Goal: Task Accomplishment & Management: Manage account settings

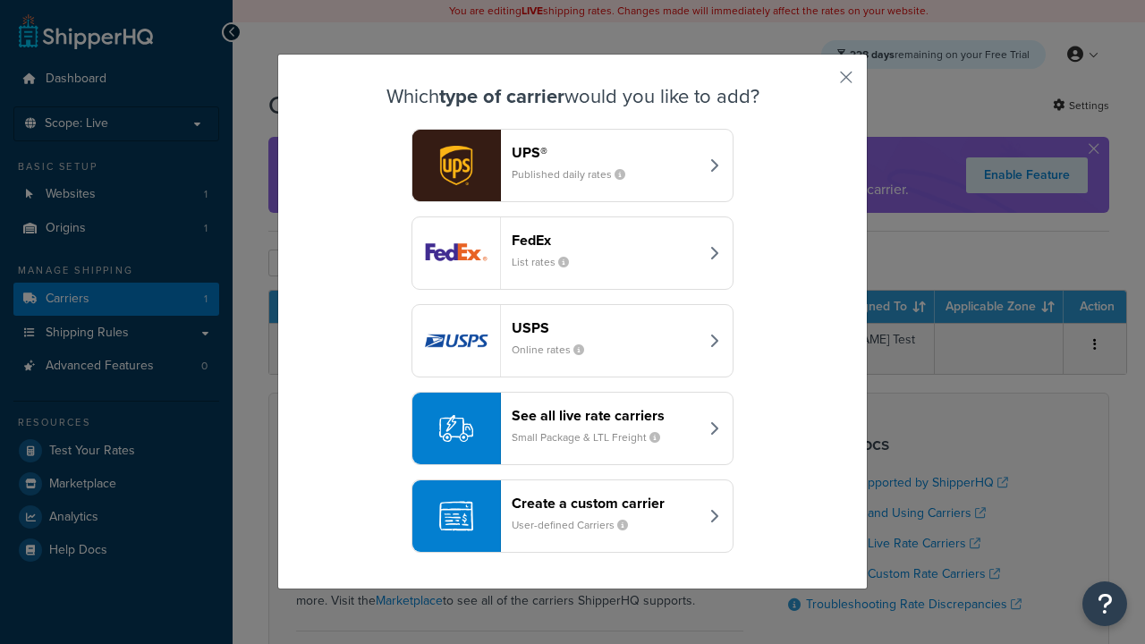
click at [605, 240] on header "FedEx" at bounding box center [605, 240] width 187 height 17
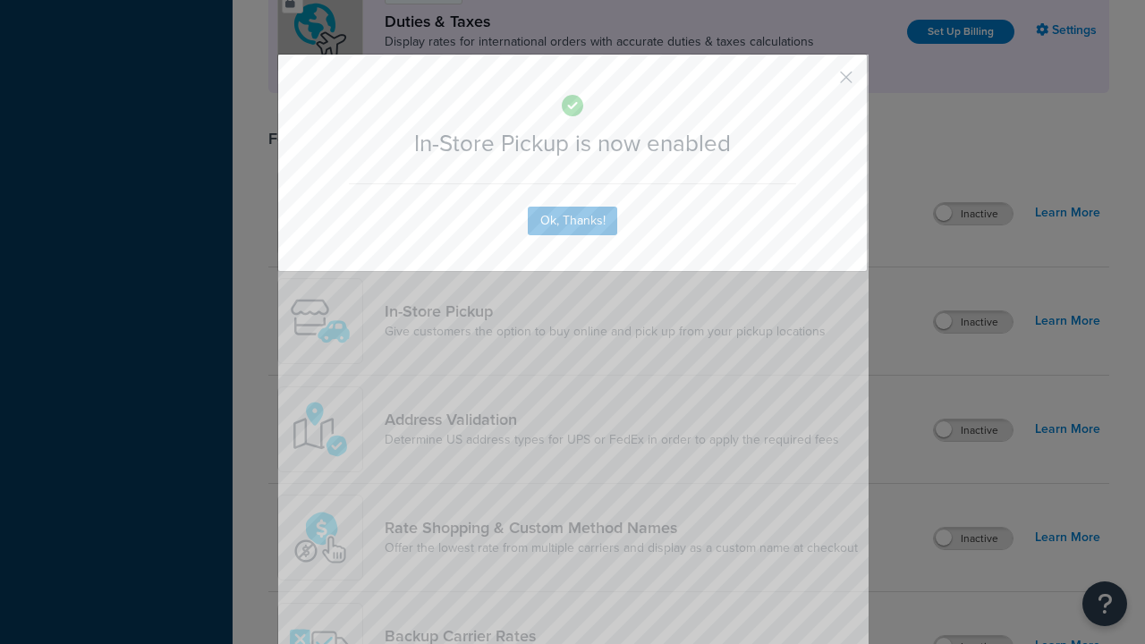
click at [820, 83] on button "button" at bounding box center [820, 83] width 4 height 4
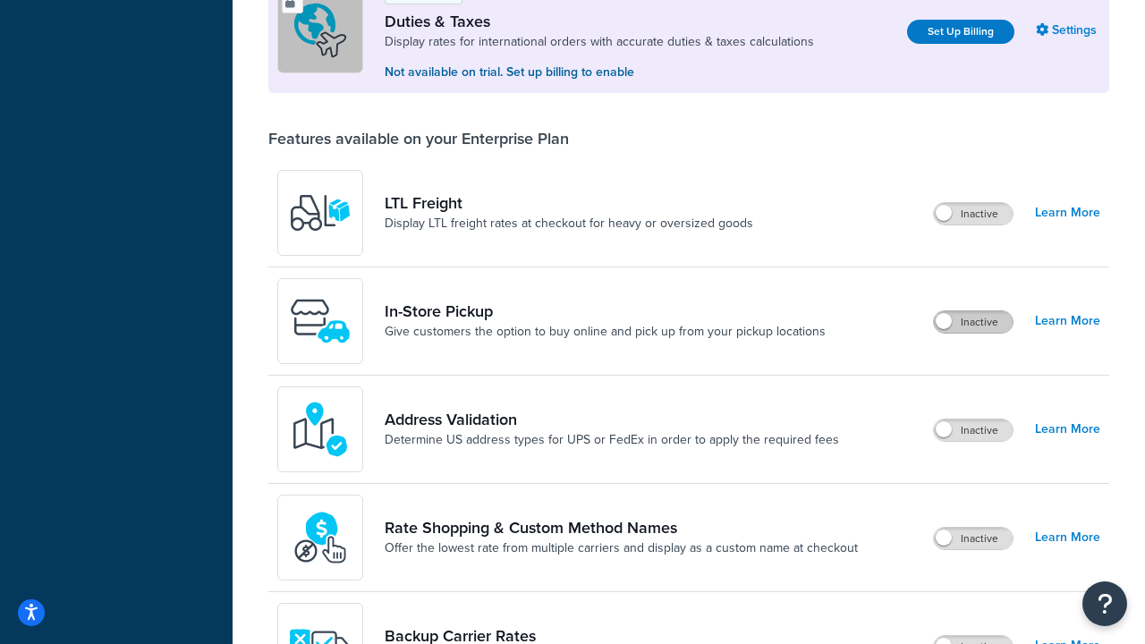
scroll to position [546, 0]
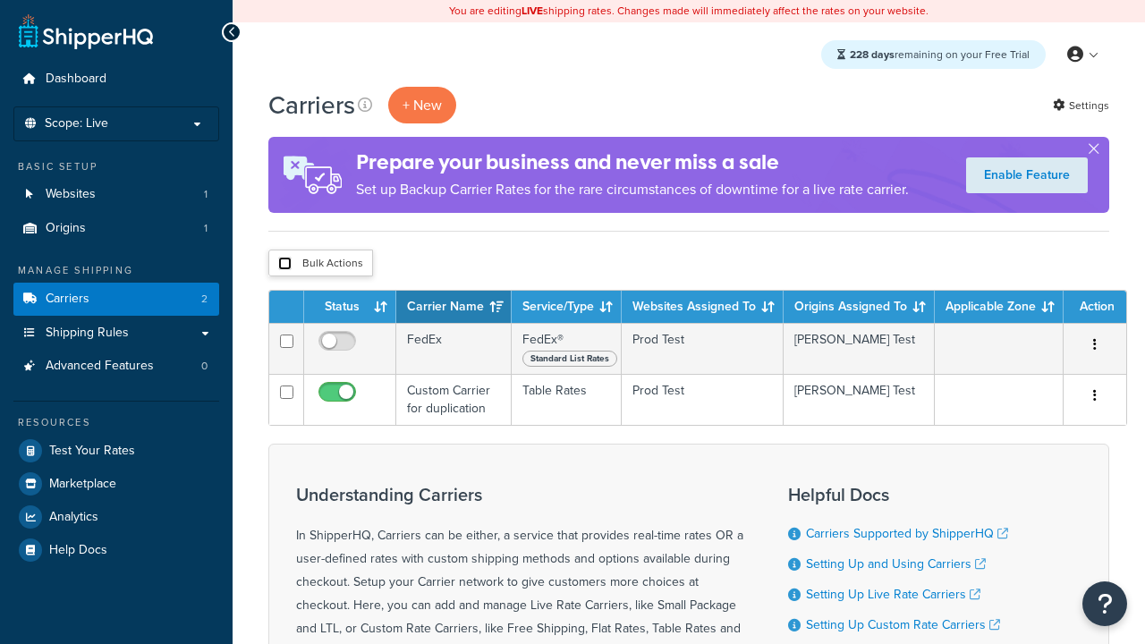
click at [285, 264] on input "checkbox" at bounding box center [284, 263] width 13 height 13
checkbox input "true"
click at [0, 0] on button "Delete" at bounding box center [0, 0] width 0 height 0
